Goal: Information Seeking & Learning: Check status

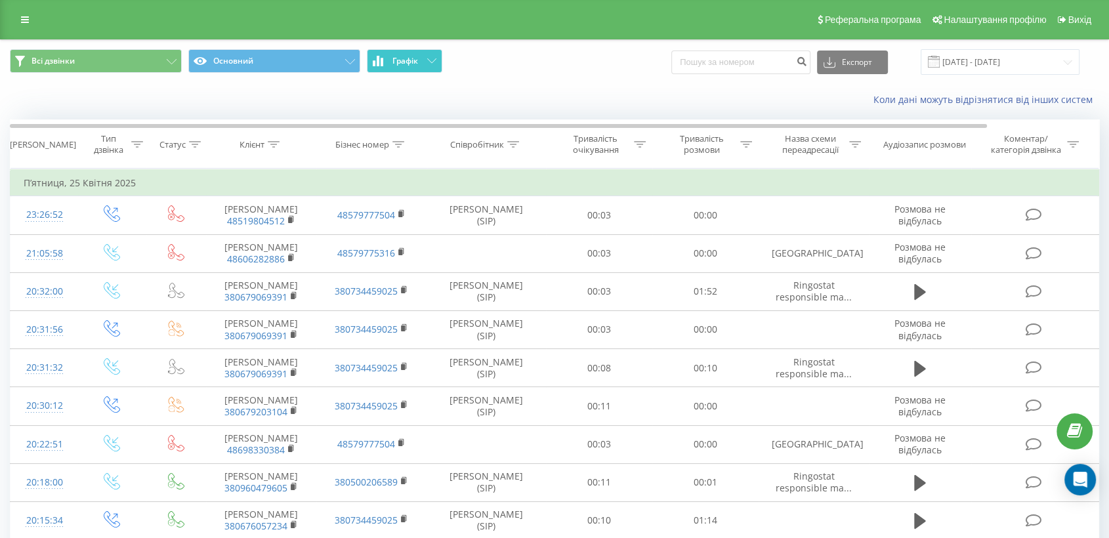
click at [397, 62] on span "Графік" at bounding box center [405, 60] width 26 height 9
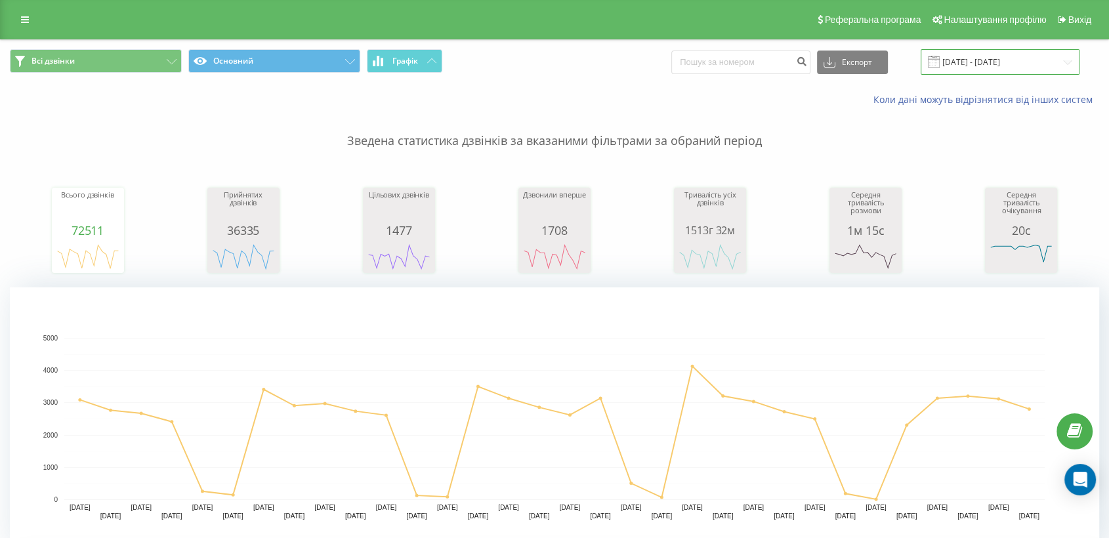
drag, startPoint x: 997, startPoint y: 66, endPoint x: 985, endPoint y: 72, distance: 13.2
click at [997, 66] on input "[DATE] - [DATE]" at bounding box center [999, 62] width 159 height 26
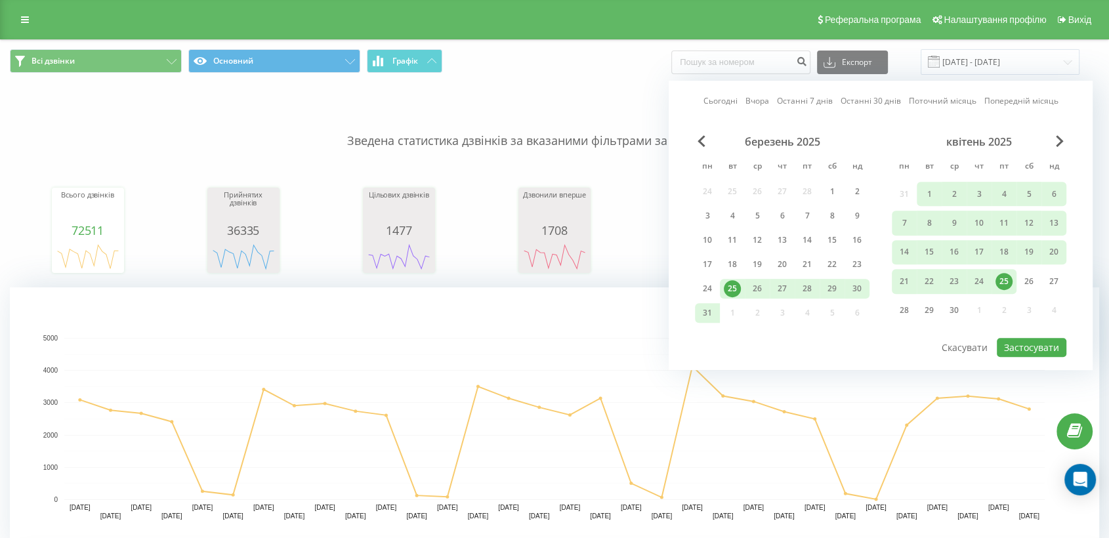
click at [718, 100] on link "Сьогодні" at bounding box center [720, 101] width 34 height 12
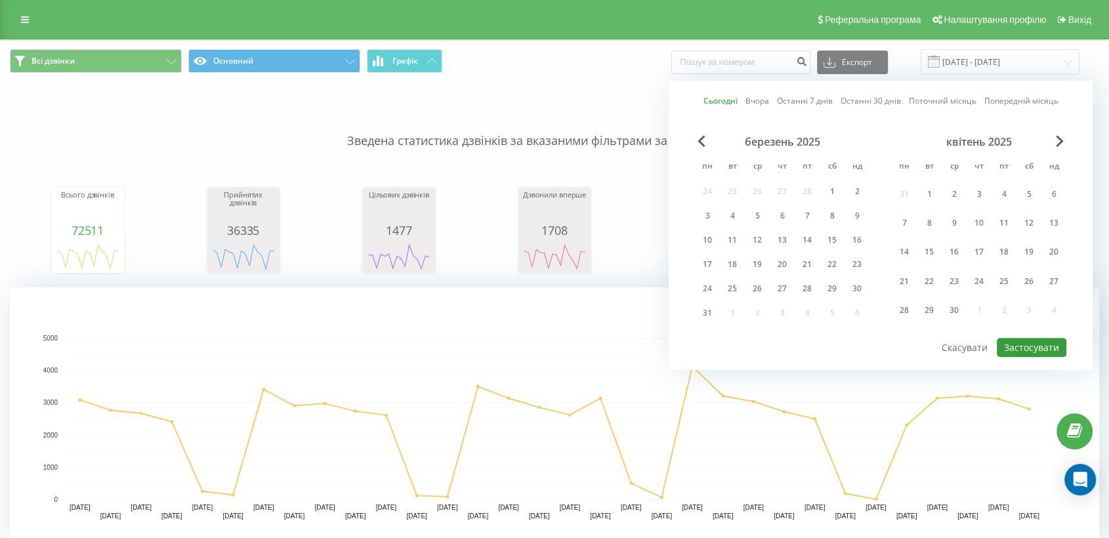
drag, startPoint x: 1014, startPoint y: 345, endPoint x: 630, endPoint y: 394, distance: 386.3
click at [997, 345] on button "Застосувати" at bounding box center [1031, 347] width 70 height 19
type input "[DATE] - [DATE]"
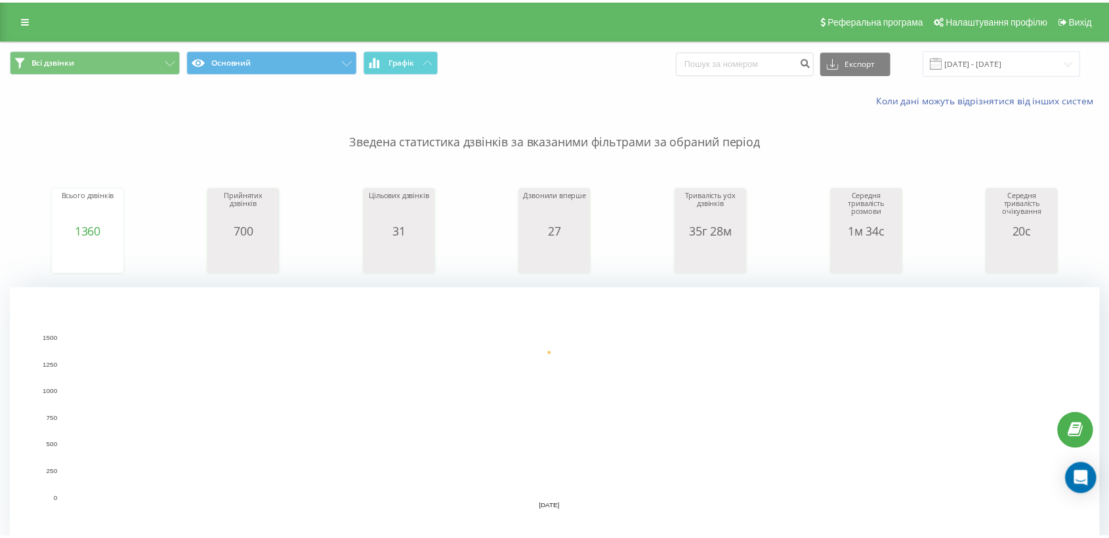
scroll to position [291, 0]
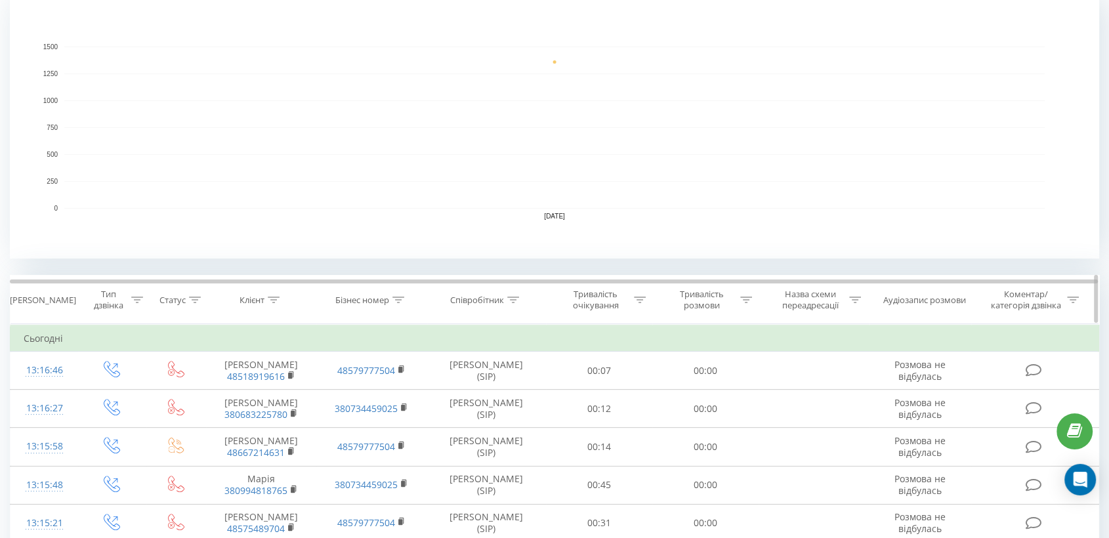
click at [512, 300] on icon at bounding box center [513, 300] width 12 height 7
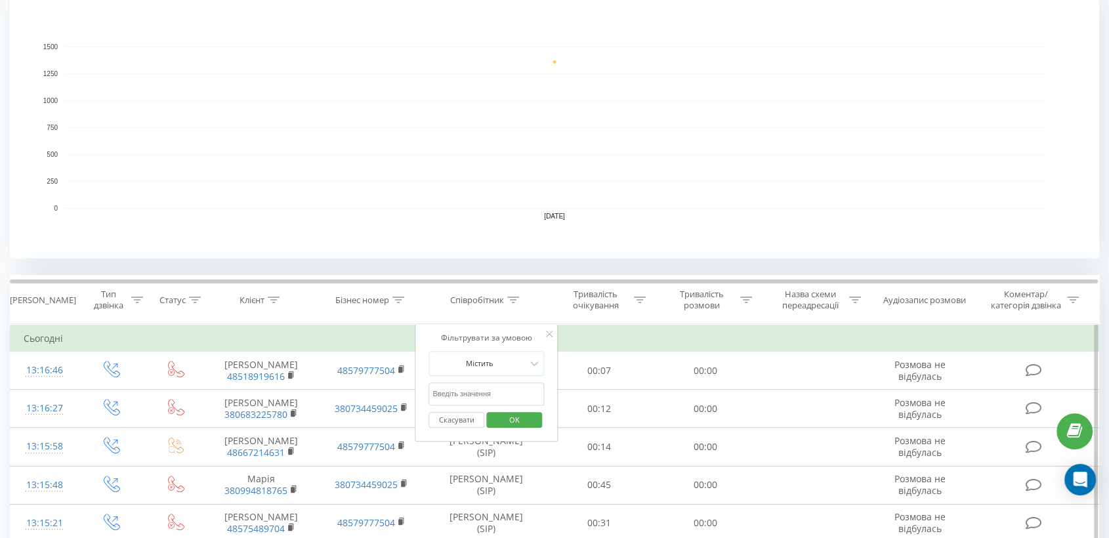
drag, startPoint x: 477, startPoint y: 386, endPoint x: 489, endPoint y: 400, distance: 18.1
click at [477, 386] on input "text" at bounding box center [485, 393] width 115 height 23
type input "піль"
click at [525, 417] on span "OK" at bounding box center [514, 419] width 37 height 20
